Goal: Manage account settings

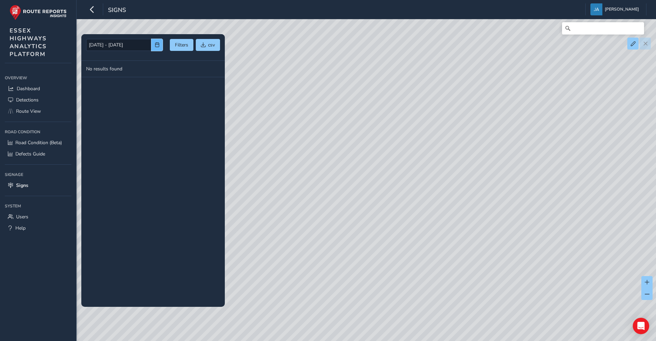
click at [152, 45] on button "button" at bounding box center [156, 45] width 11 height 12
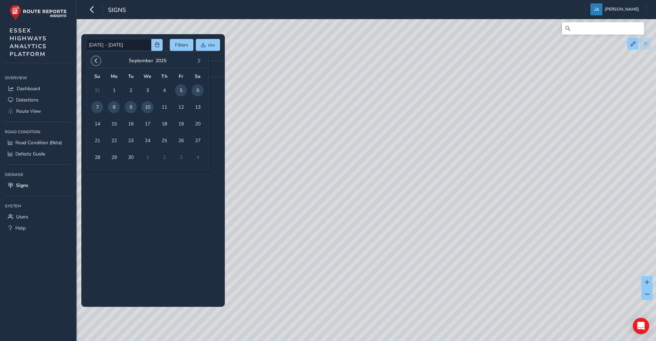
click at [100, 58] on button "button" at bounding box center [96, 61] width 10 height 10
click at [97, 107] on span "3" at bounding box center [97, 107] width 12 height 12
click at [199, 158] on span "30" at bounding box center [198, 157] width 12 height 12
type input "[DATE] - [DATE]"
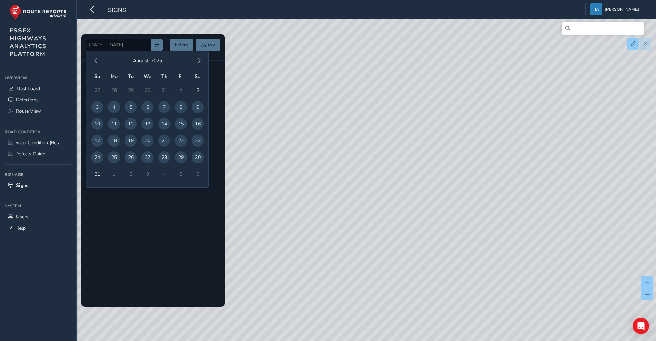
click at [152, 221] on div at bounding box center [153, 170] width 144 height 273
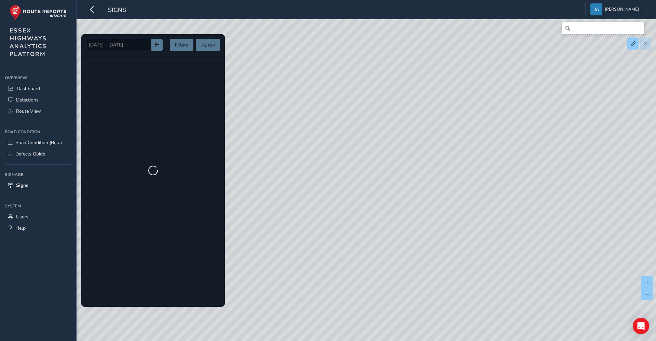
click at [585, 31] on input "Search" at bounding box center [603, 28] width 82 height 12
click at [634, 46] on span at bounding box center [633, 43] width 5 height 5
click at [631, 44] on span at bounding box center [633, 43] width 5 height 5
click at [649, 43] on div at bounding box center [640, 44] width 24 height 12
click at [635, 45] on span at bounding box center [633, 43] width 5 height 5
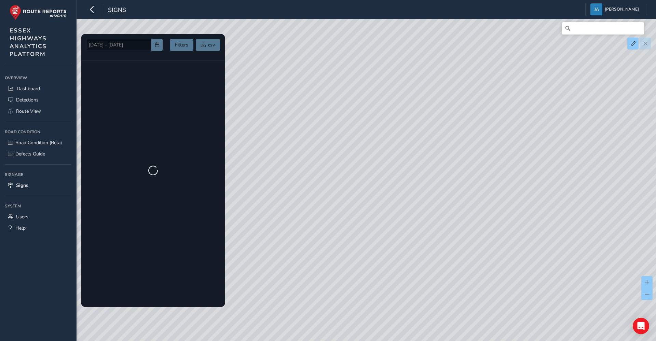
click at [646, 45] on div at bounding box center [640, 44] width 24 height 12
click at [645, 46] on div at bounding box center [640, 44] width 24 height 12
click at [587, 33] on input "Search" at bounding box center [603, 28] width 82 height 12
click at [606, 8] on span "[PERSON_NAME]" at bounding box center [622, 9] width 34 height 12
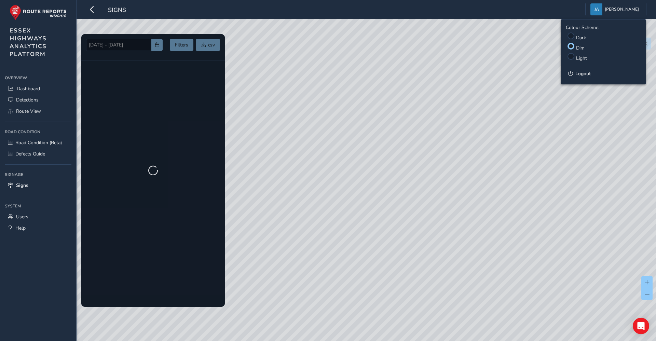
click at [576, 37] on label "Dark" at bounding box center [581, 38] width 10 height 6
click at [572, 35] on input "Colour Scheme:" at bounding box center [572, 35] width 0 height 0
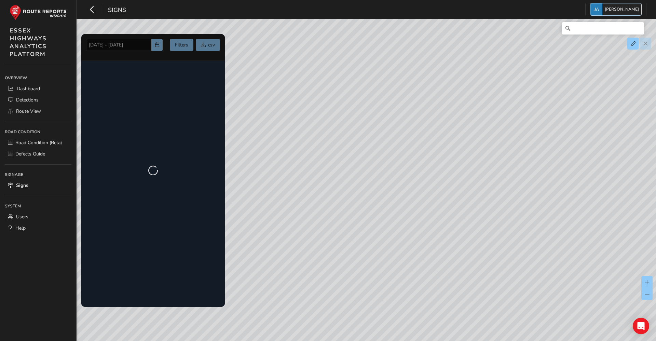
click at [605, 13] on span "[PERSON_NAME]" at bounding box center [622, 9] width 34 height 12
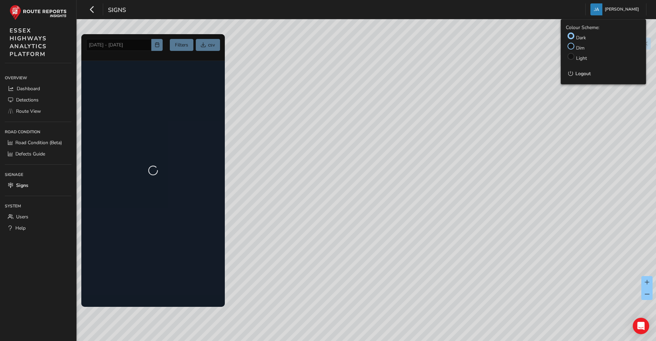
click at [572, 48] on div at bounding box center [571, 46] width 7 height 7
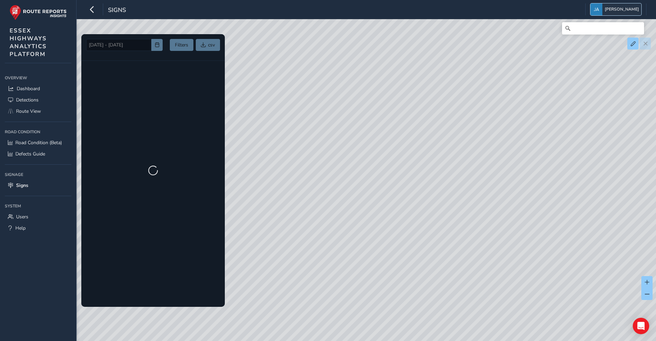
click at [605, 9] on span "[PERSON_NAME]" at bounding box center [622, 9] width 34 height 12
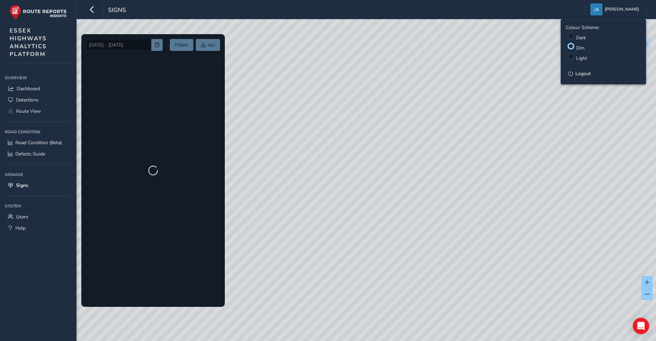
click at [580, 57] on label "Light" at bounding box center [581, 58] width 11 height 6
click at [572, 56] on input "Light" at bounding box center [572, 56] width 0 height 0
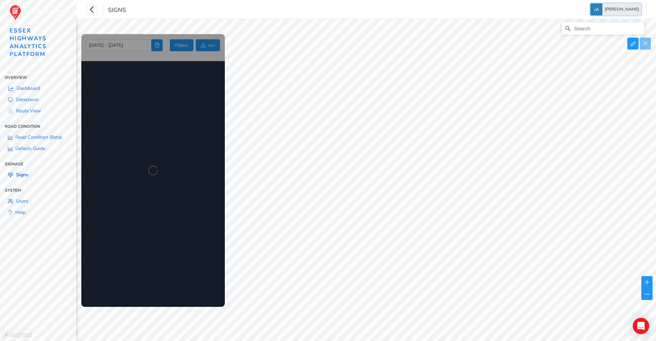
click at [605, 8] on span "[PERSON_NAME]" at bounding box center [622, 9] width 34 height 12
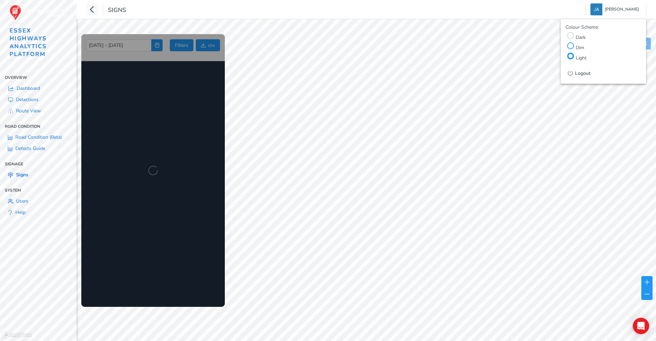
click at [574, 46] on div at bounding box center [571, 45] width 7 height 7
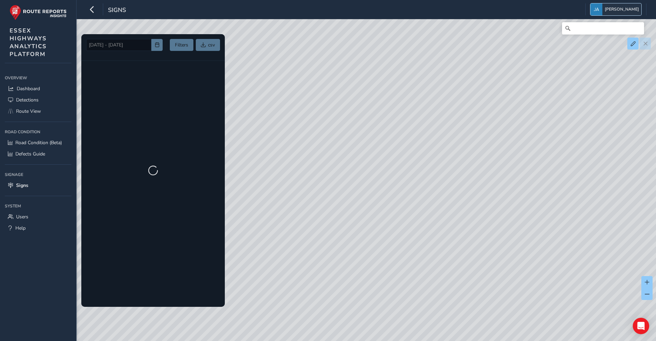
click at [605, 6] on span "[PERSON_NAME]" at bounding box center [622, 9] width 34 height 12
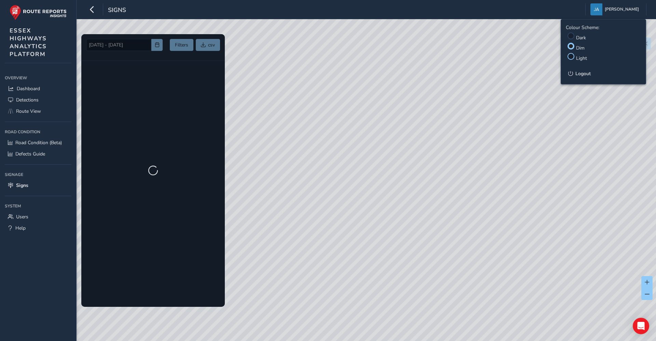
click at [574, 58] on div at bounding box center [571, 56] width 7 height 7
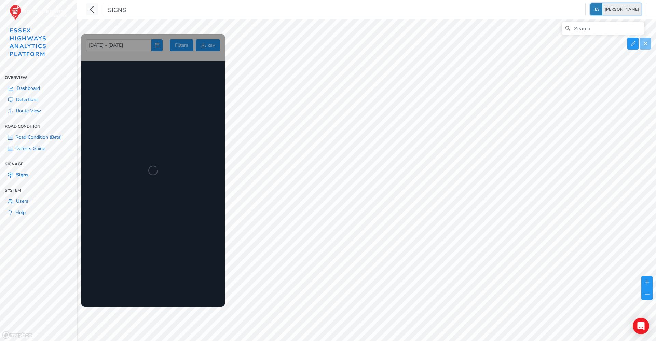
click at [605, 11] on span "[PERSON_NAME]" at bounding box center [622, 9] width 34 height 12
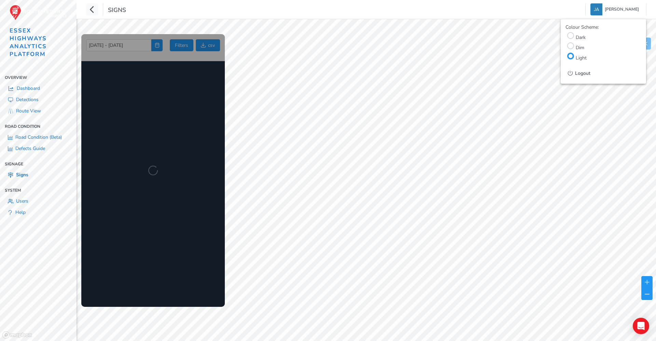
click at [581, 48] on label "Dim" at bounding box center [580, 47] width 9 height 6
click at [571, 45] on input "Dim" at bounding box center [571, 45] width 0 height 0
